Goal: Communication & Community: Answer question/provide support

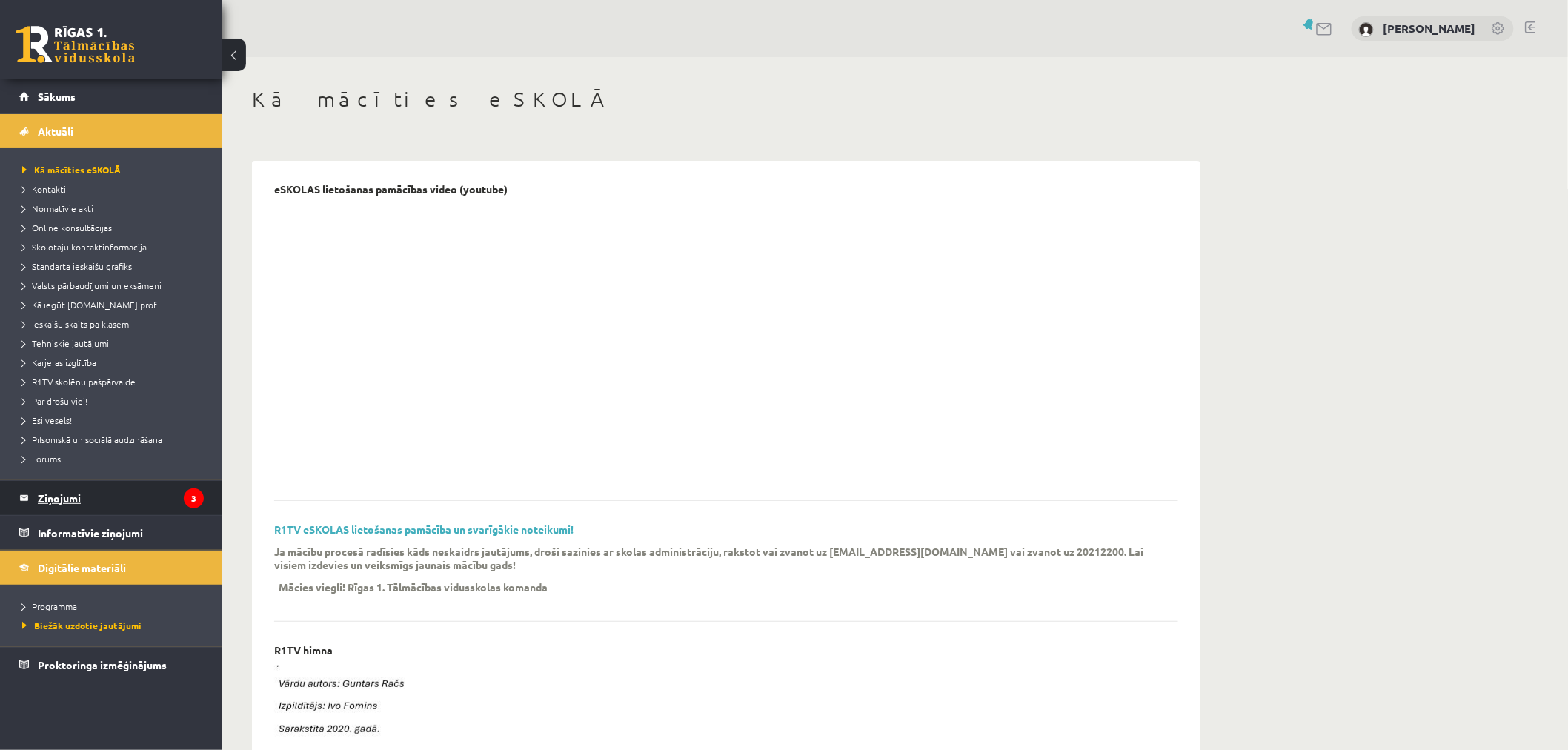
click at [156, 503] on legend "Ziņojumi 3" at bounding box center [120, 498] width 166 height 34
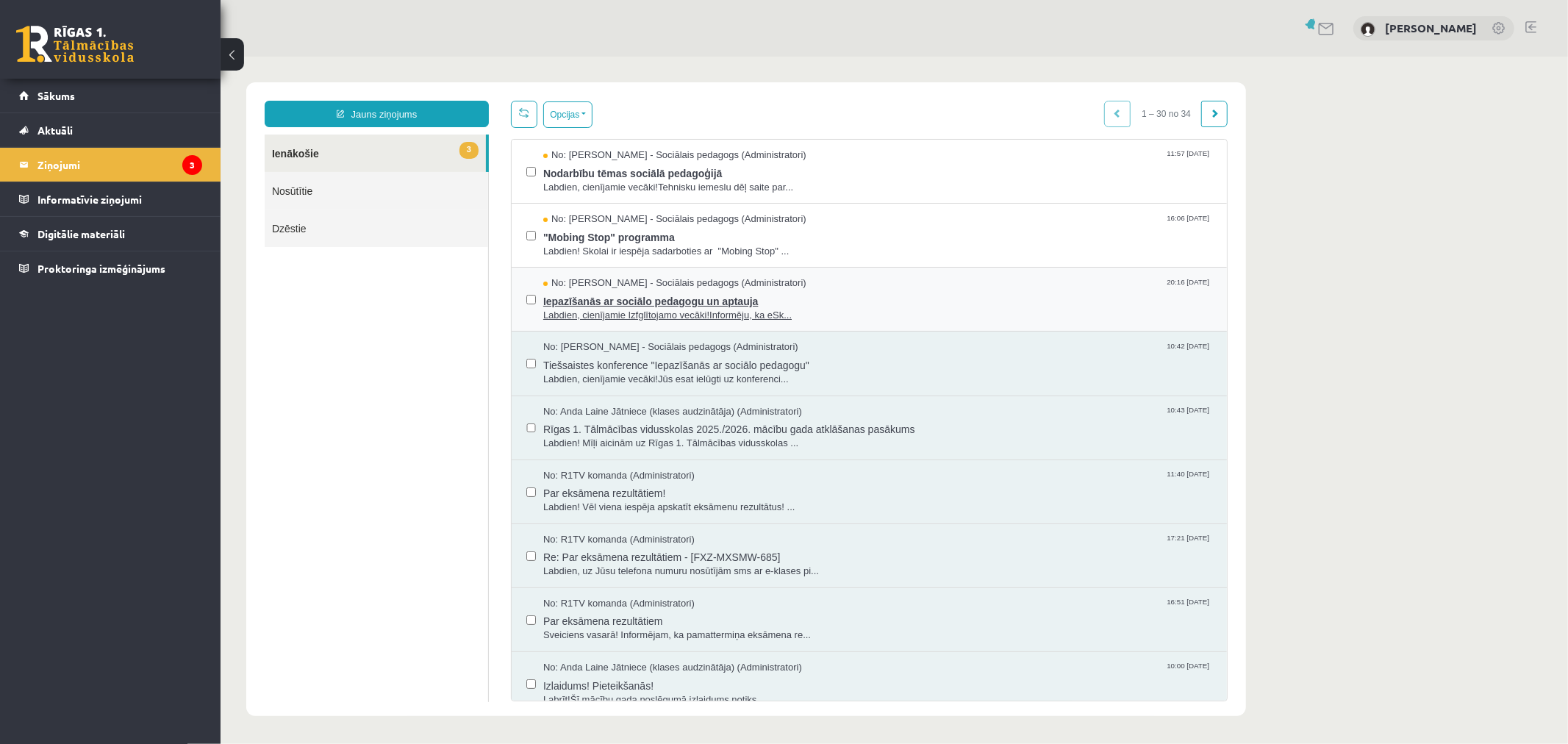
click at [618, 301] on span "Iepazīšanās ar sociālo pedagogu un aptauja" at bounding box center [876, 299] width 669 height 19
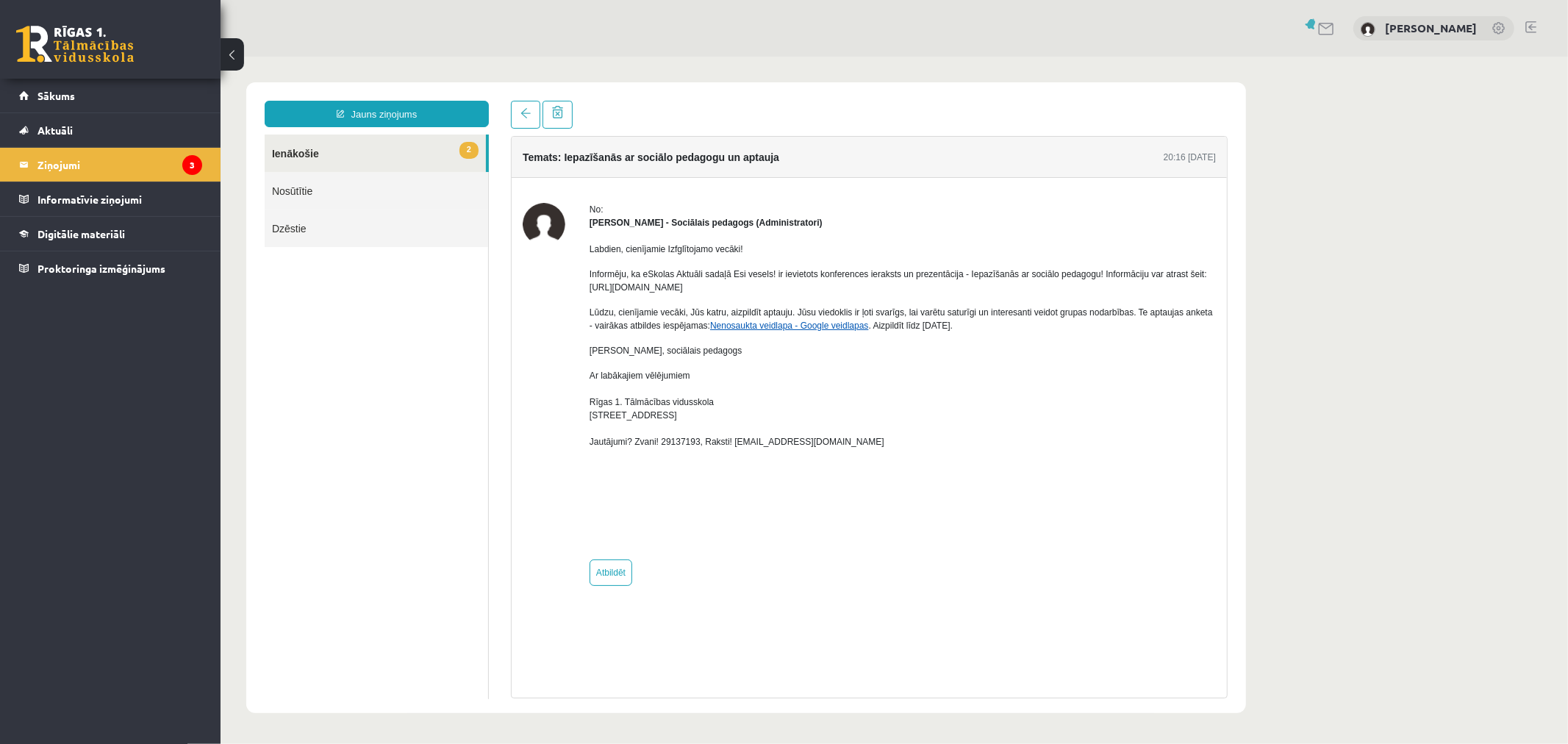
click at [787, 326] on link "Nenosaukta veidlapa - Google veidlapas" at bounding box center [789, 325] width 158 height 10
click at [561, 116] on span at bounding box center [556, 111] width 11 height 13
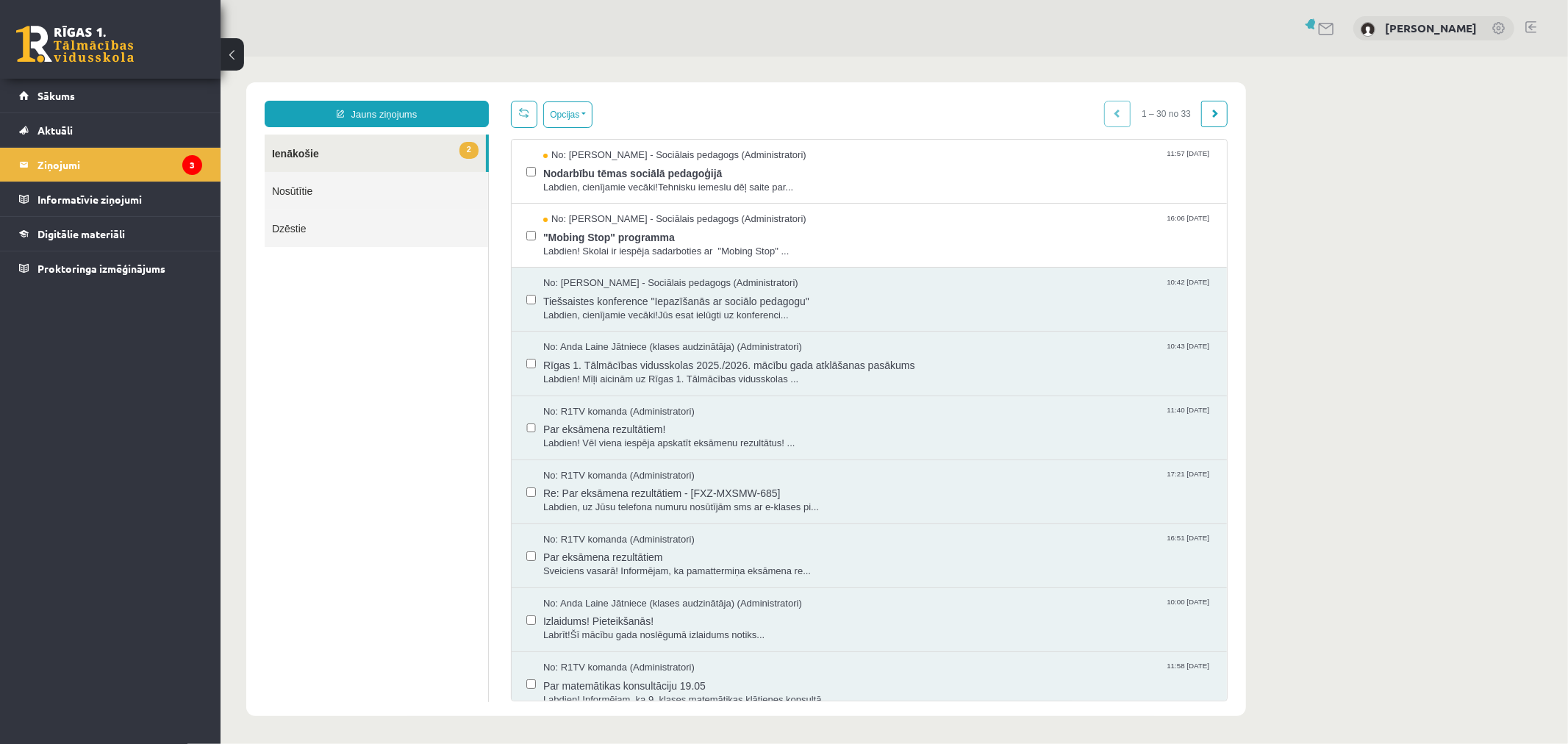
click at [373, 152] on link "2 Ienākošie" at bounding box center [375, 153] width 221 height 37
click at [623, 240] on span ""Mobing Stop" programma" at bounding box center [876, 235] width 669 height 19
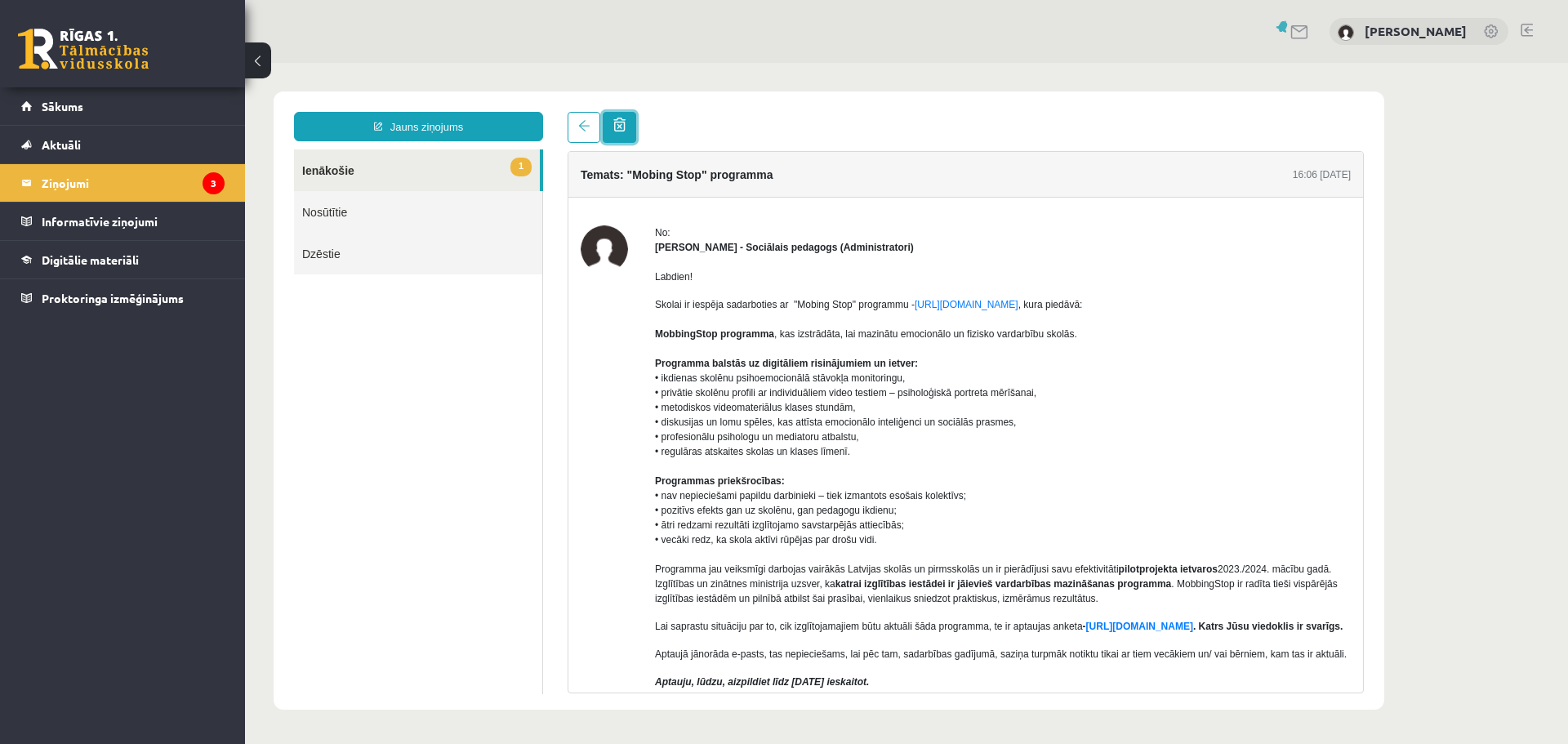
click at [624, 134] on link at bounding box center [619, 127] width 33 height 31
click at [404, 161] on link "1 Ienākošie" at bounding box center [417, 170] width 246 height 42
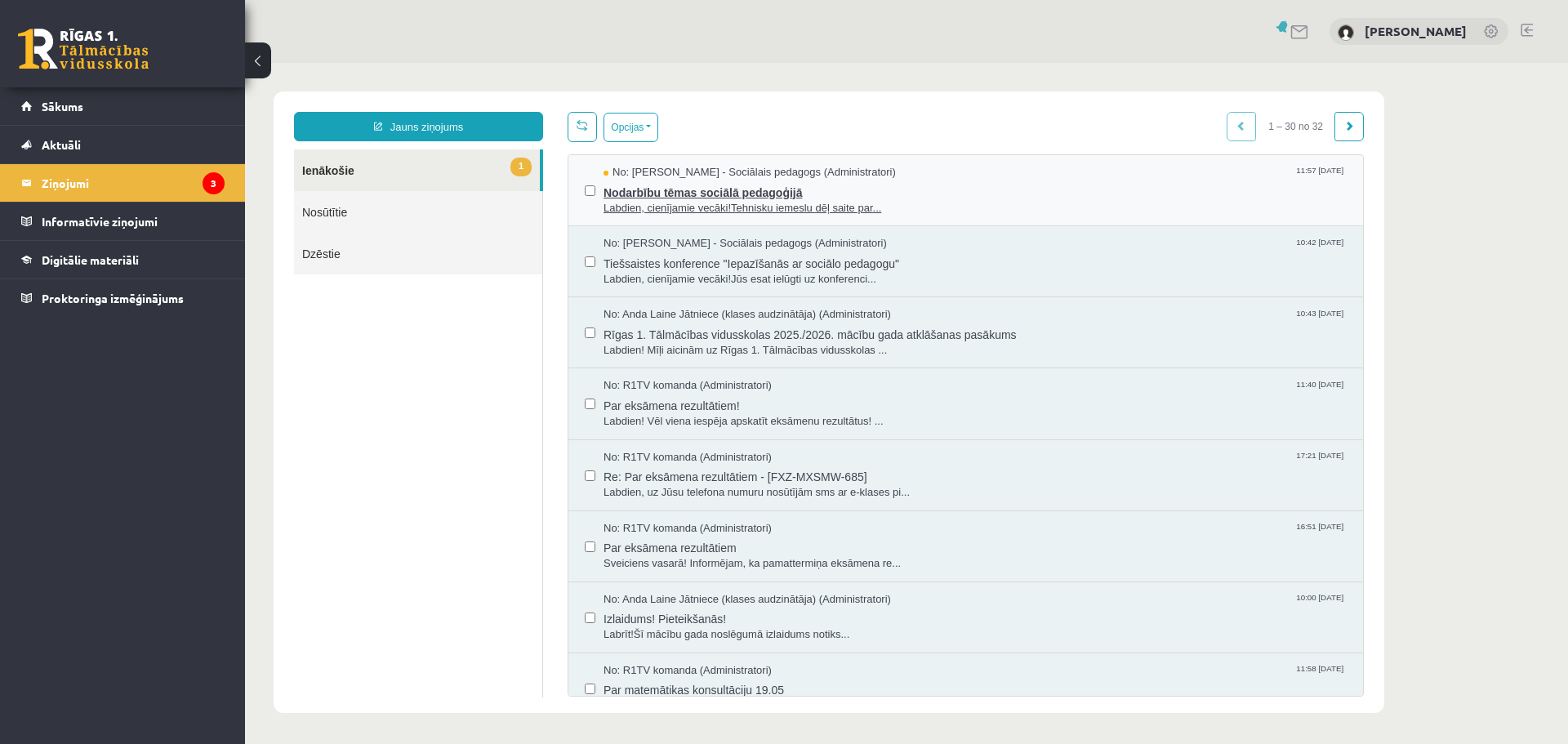
click at [690, 193] on span "Nodarbību tēmas sociālā pedagoģijā" at bounding box center [975, 191] width 743 height 21
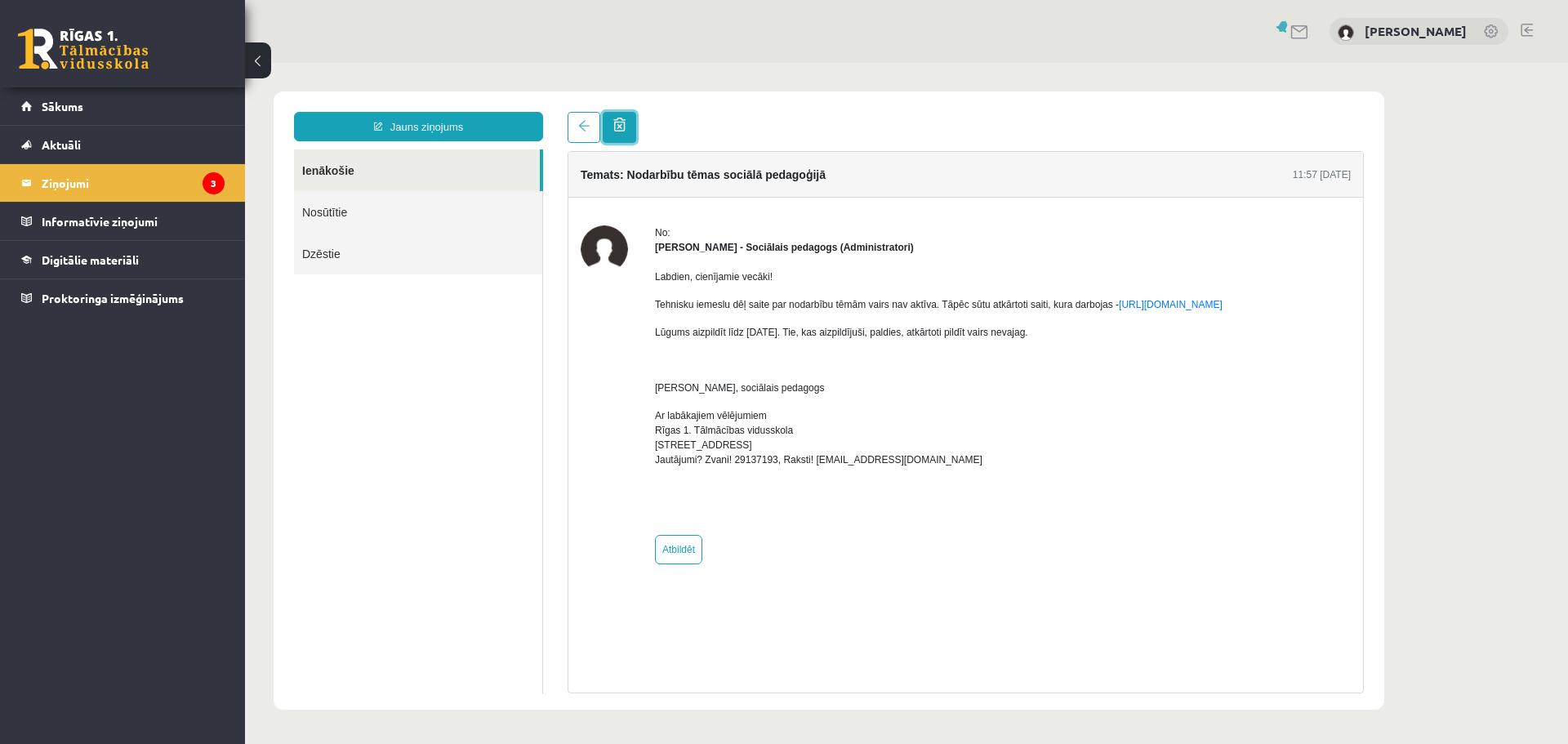
click at [624, 129] on span at bounding box center [619, 124] width 12 height 14
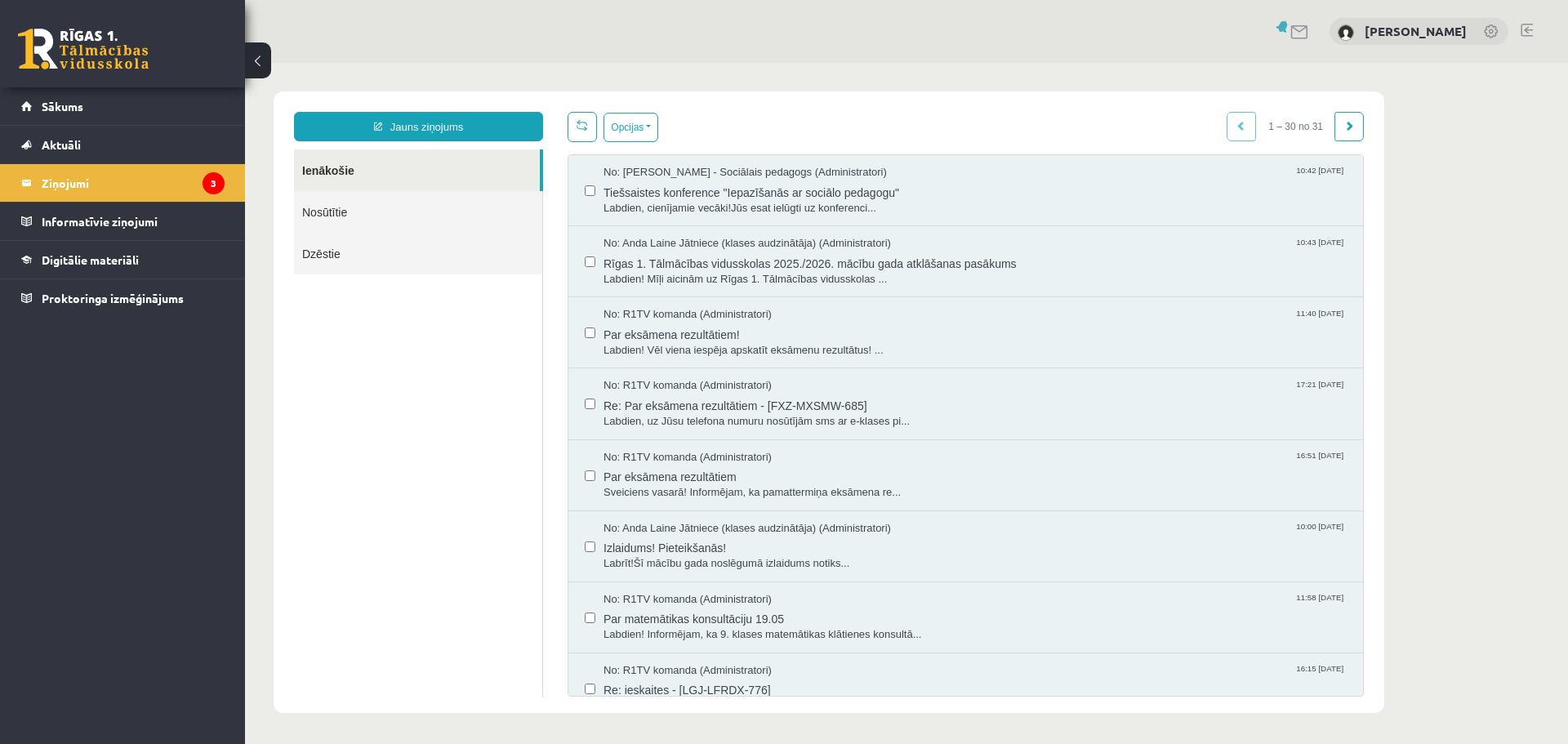
click at [345, 213] on link "Nosūtītie" at bounding box center [418, 212] width 248 height 42
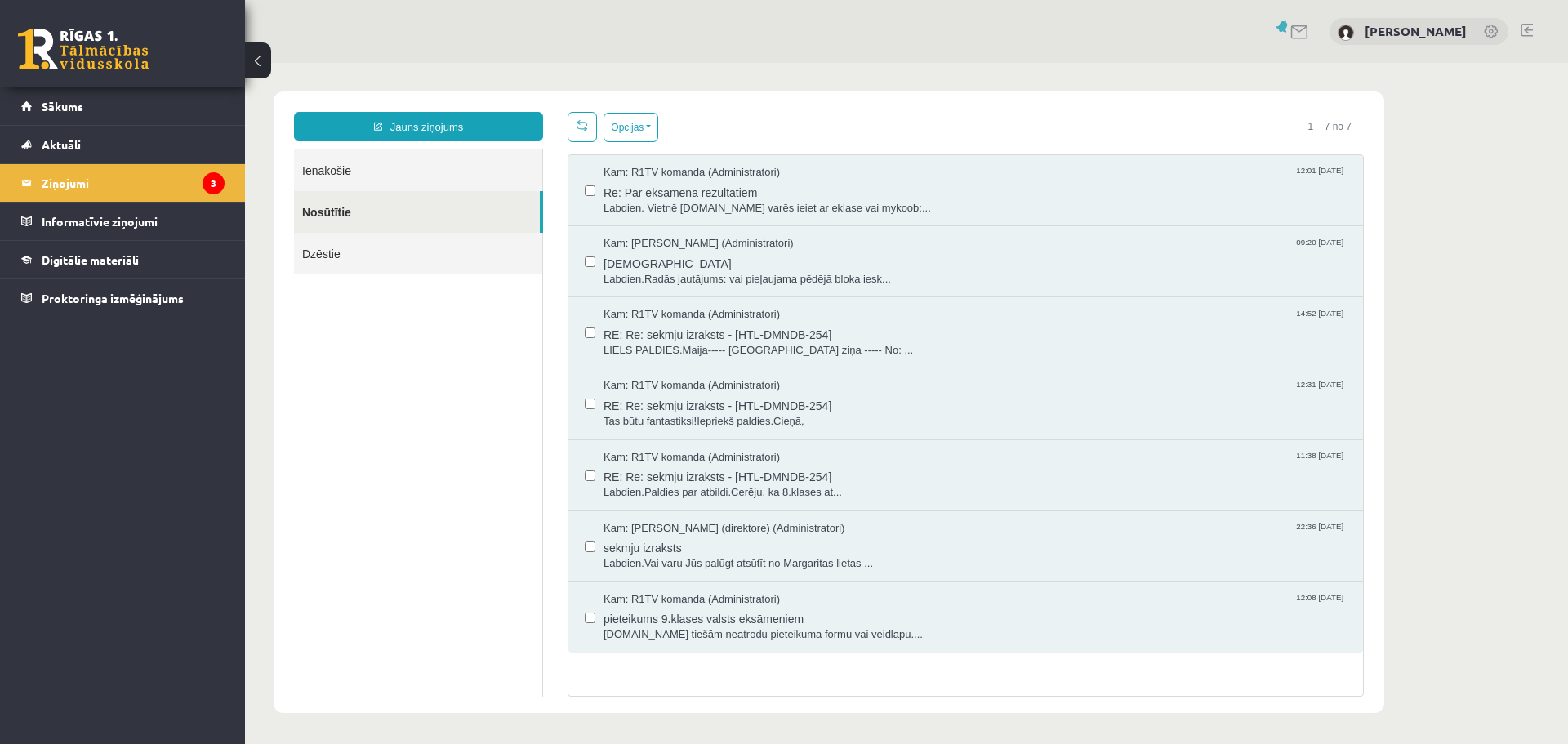
click at [334, 170] on link "Ienākošie" at bounding box center [418, 170] width 248 height 42
click at [87, 112] on link "Sākums" at bounding box center [122, 106] width 203 height 38
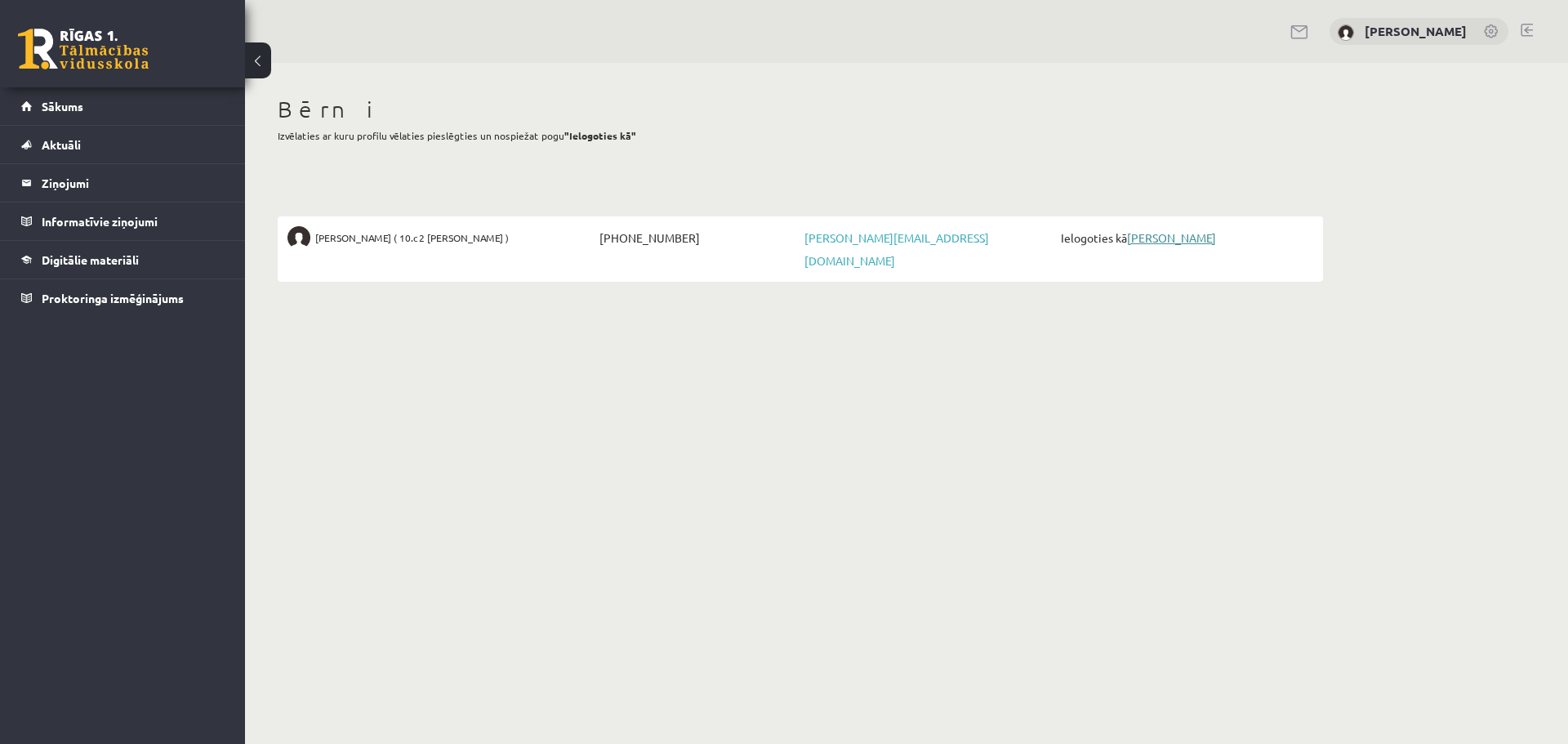
click at [1195, 241] on link "[PERSON_NAME]" at bounding box center [1172, 238] width 89 height 15
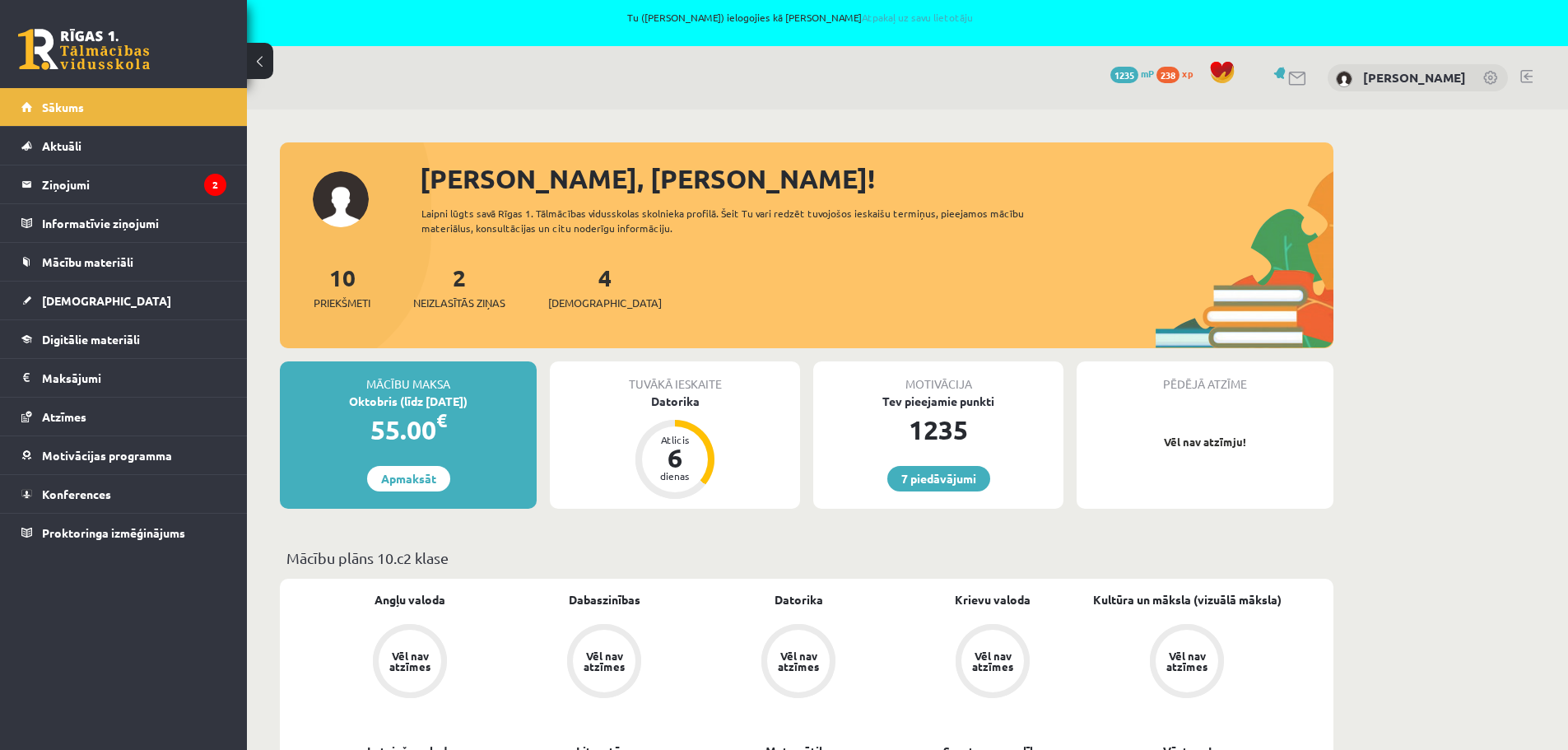
scroll to position [247, 0]
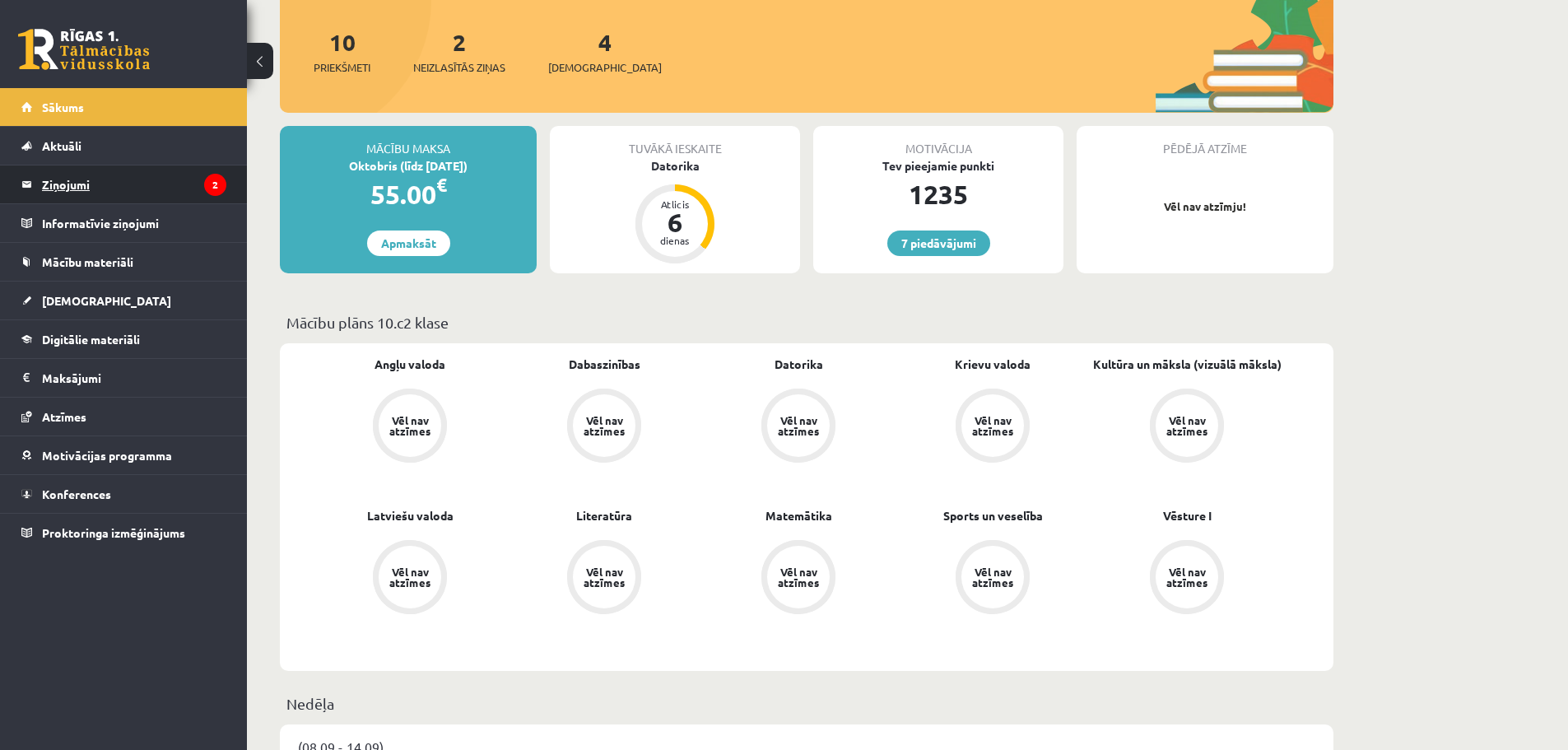
click at [62, 185] on legend "Ziņojumi 2" at bounding box center [134, 184] width 184 height 38
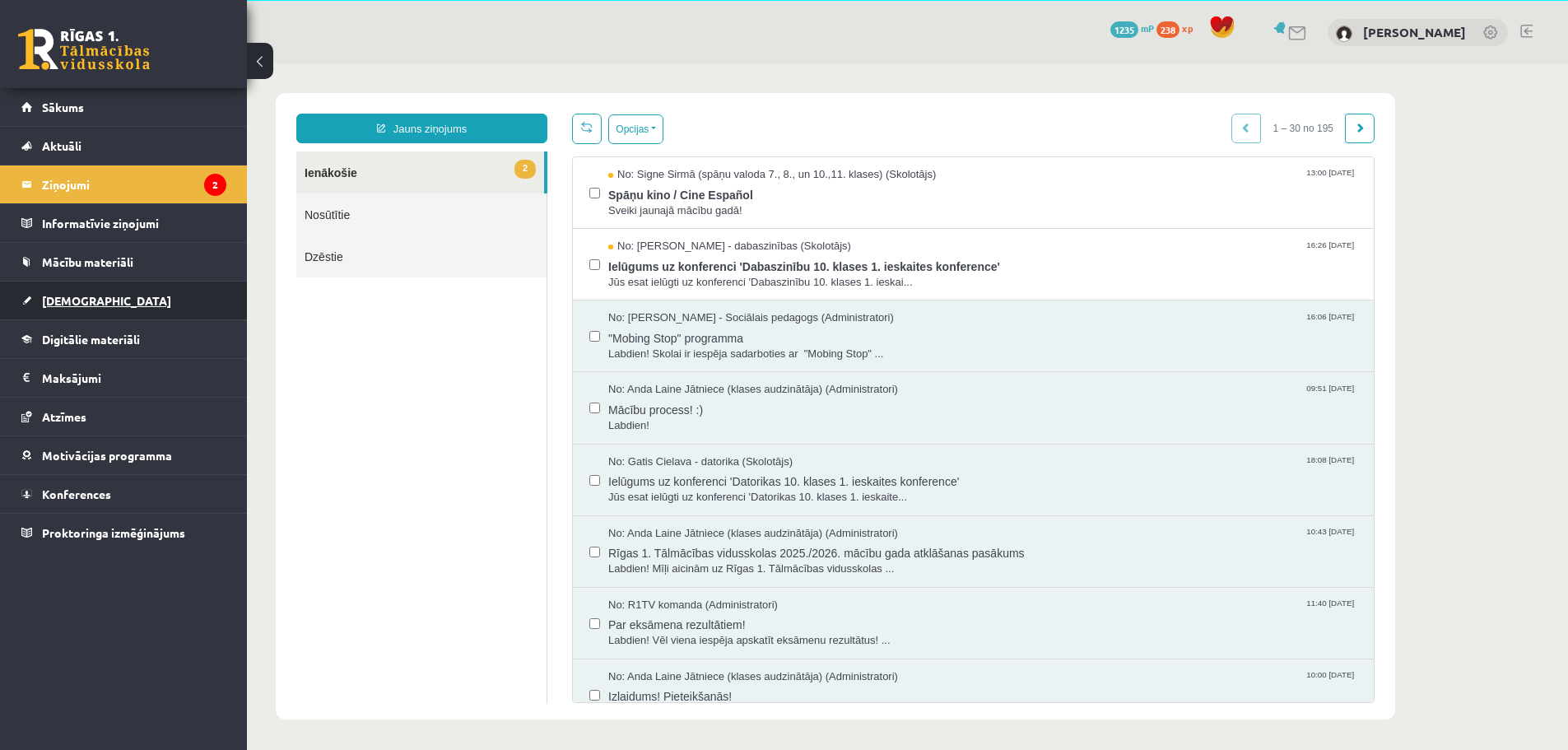
click at [54, 303] on span "[DEMOGRAPHIC_DATA]" at bounding box center [107, 301] width 130 height 15
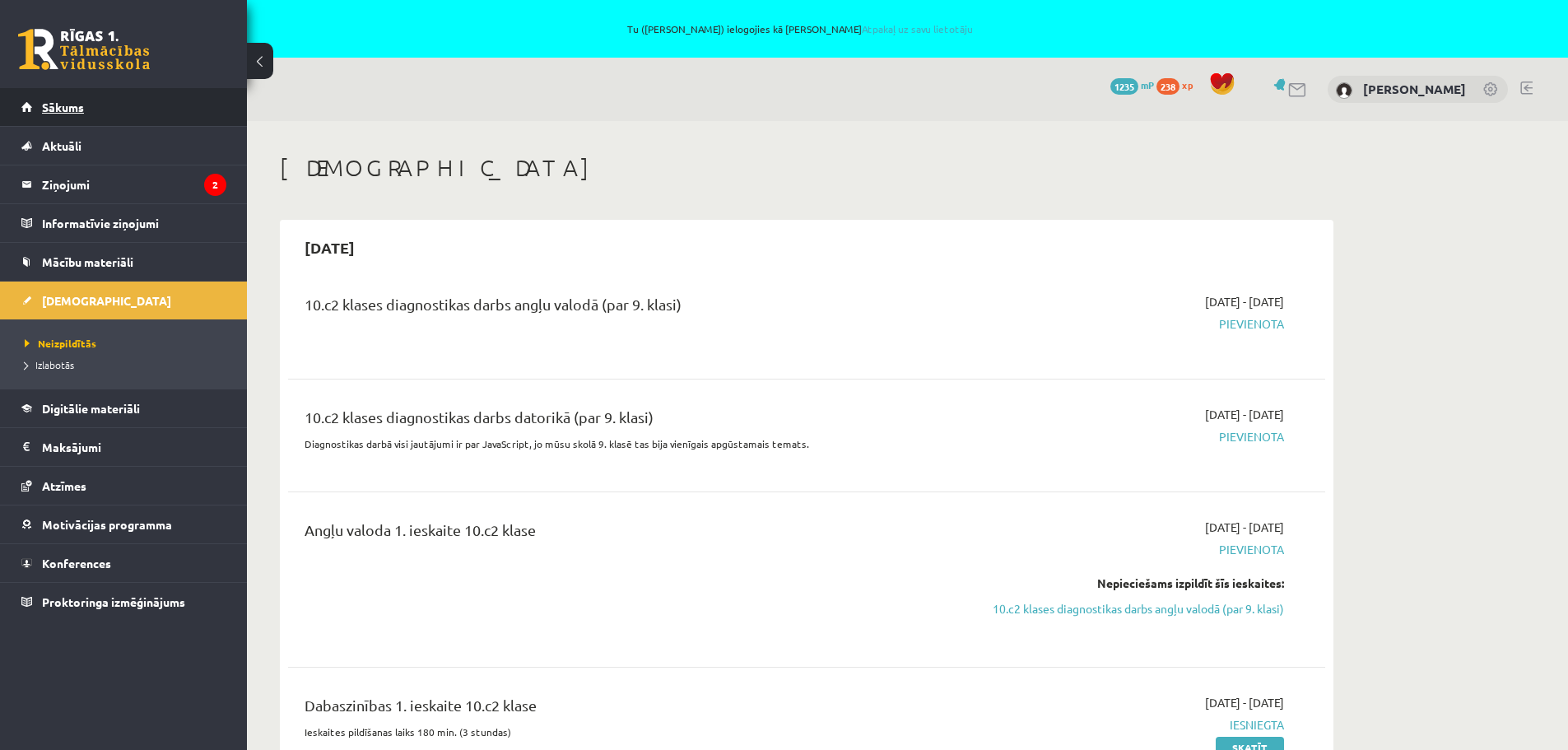
click at [66, 99] on link "Sākums" at bounding box center [123, 107] width 205 height 38
